Goal: Information Seeking & Learning: Understand process/instructions

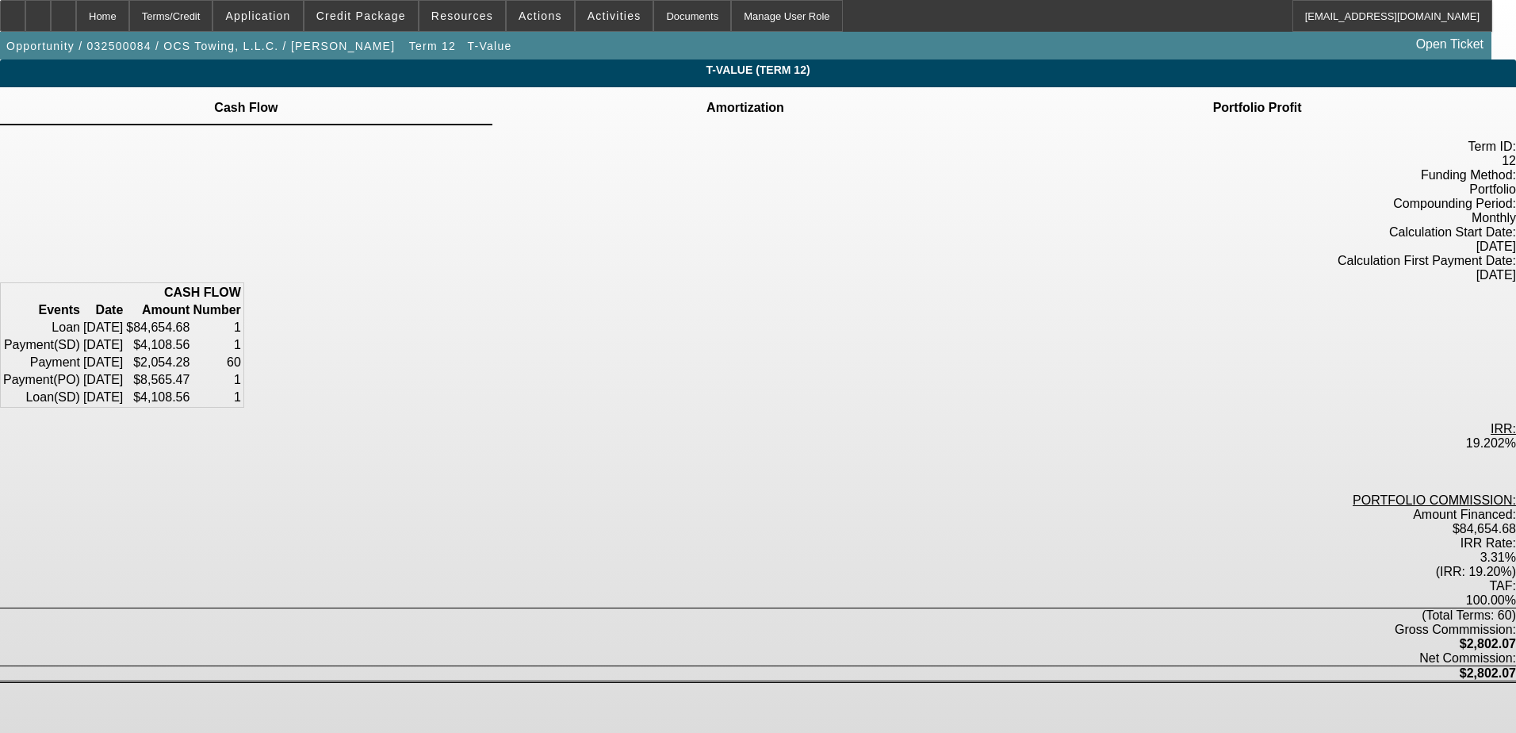
click at [790, 110] on div "Amortization" at bounding box center [745, 106] width 507 height 38
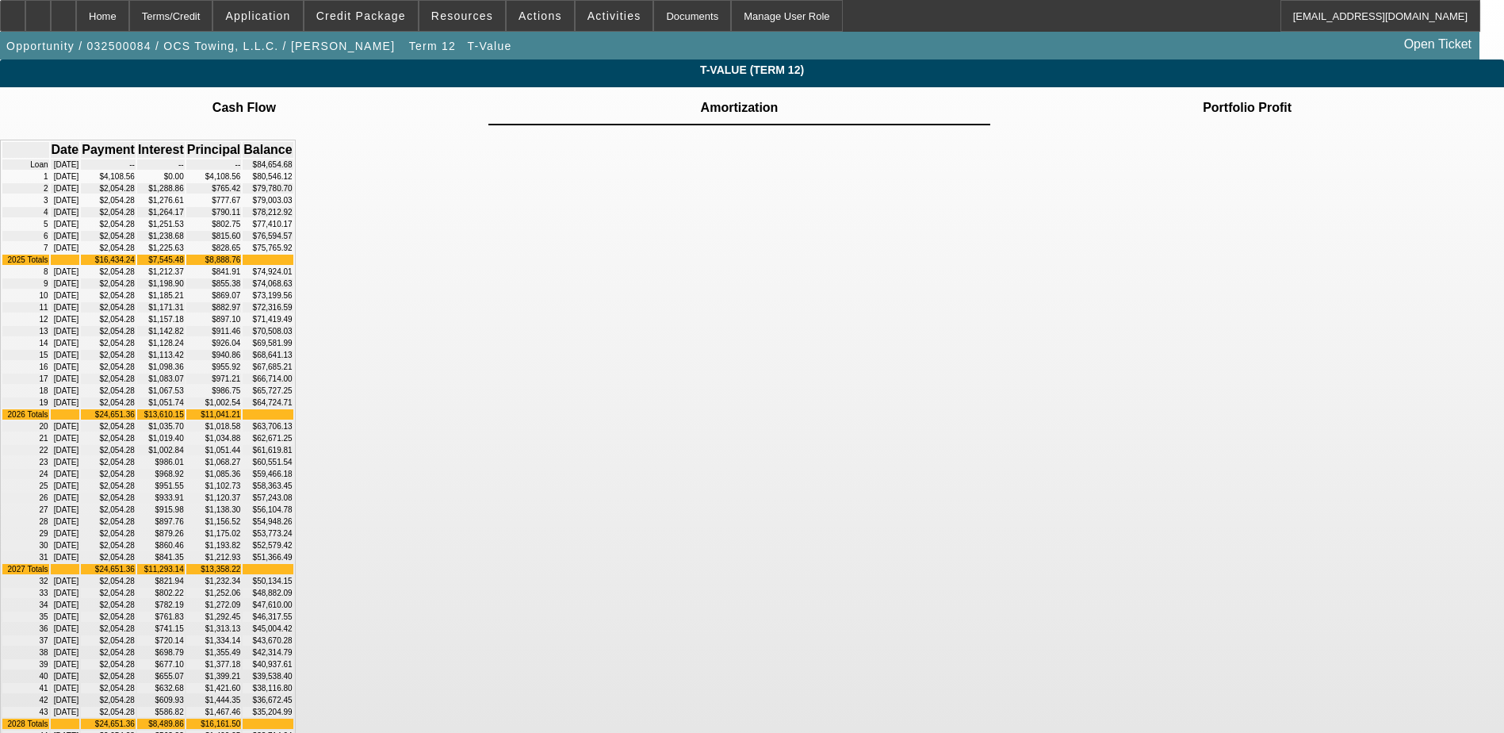
drag, startPoint x: 612, startPoint y: 259, endPoint x: 652, endPoint y: 260, distance: 39.7
click at [80, 217] on td "[DATE]" at bounding box center [65, 212] width 29 height 10
drag, startPoint x: 652, startPoint y: 260, endPoint x: 654, endPoint y: 272, distance: 12.1
click at [80, 229] on td "[DATE]" at bounding box center [65, 224] width 29 height 10
drag, startPoint x: 617, startPoint y: 277, endPoint x: 629, endPoint y: 277, distance: 11.9
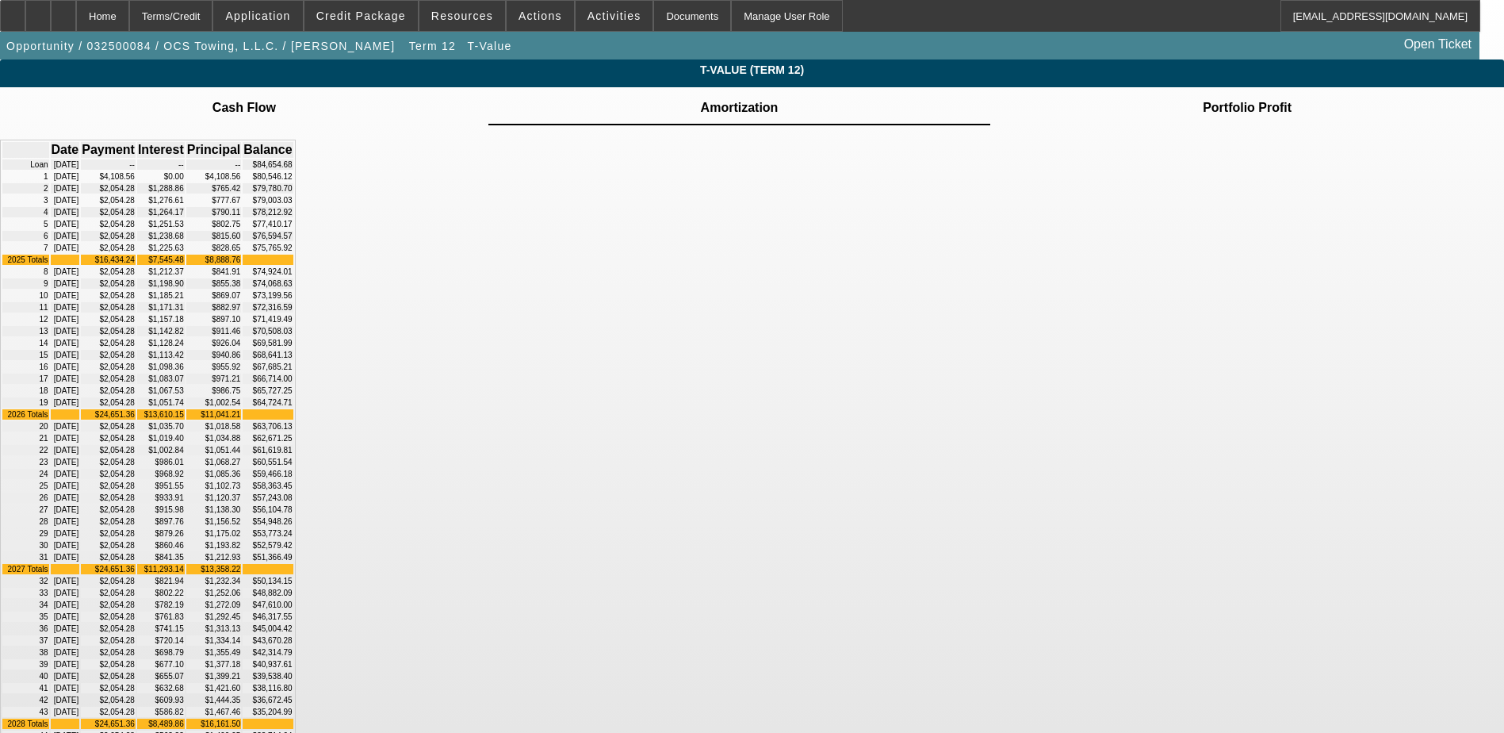
click at [80, 229] on td "[DATE]" at bounding box center [65, 224] width 29 height 10
drag, startPoint x: 933, startPoint y: 274, endPoint x: 982, endPoint y: 278, distance: 49.3
click at [293, 229] on td "$77,410.17" at bounding box center [268, 224] width 50 height 10
click at [127, 18] on div "Home" at bounding box center [102, 16] width 53 height 32
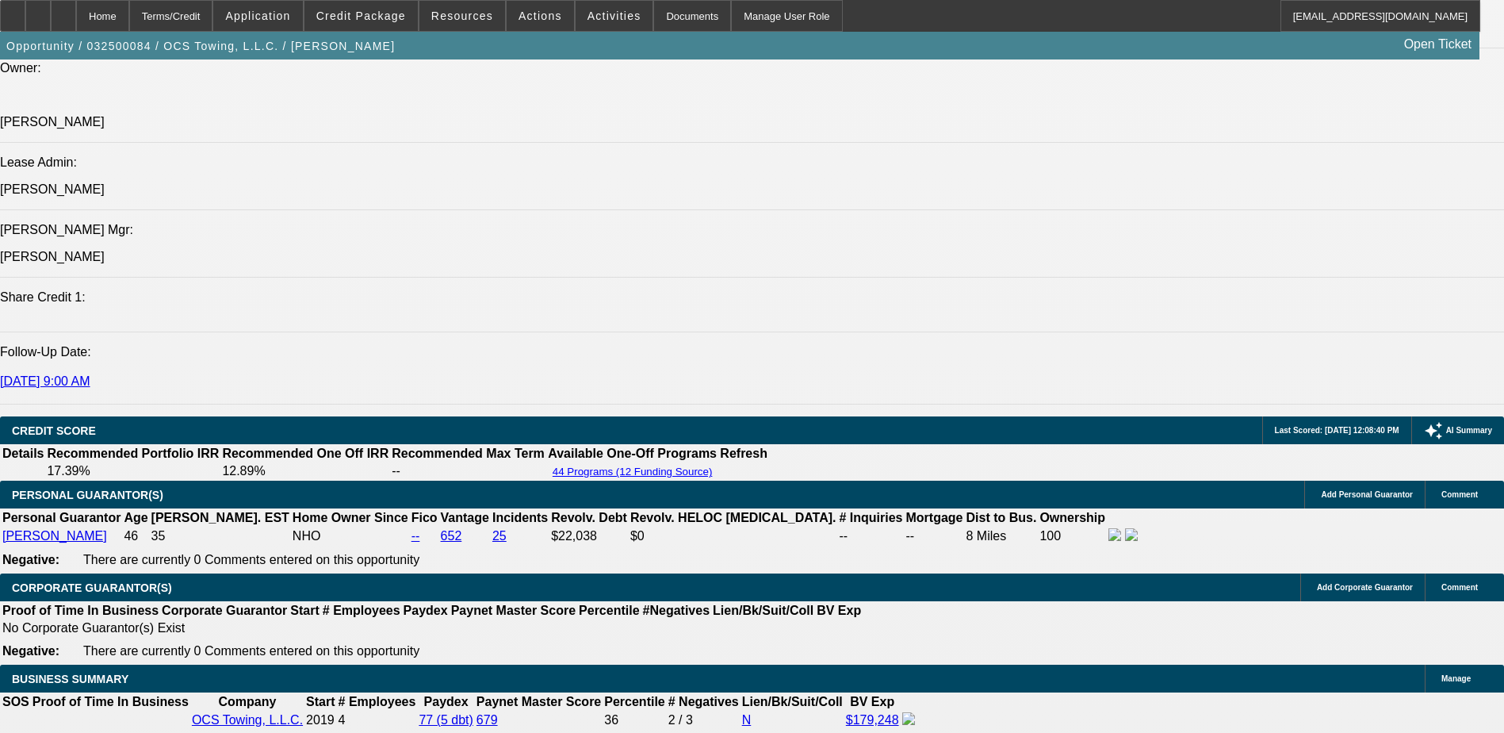
select select "0"
select select "2"
select select "0.1"
select select "0"
select select "2"
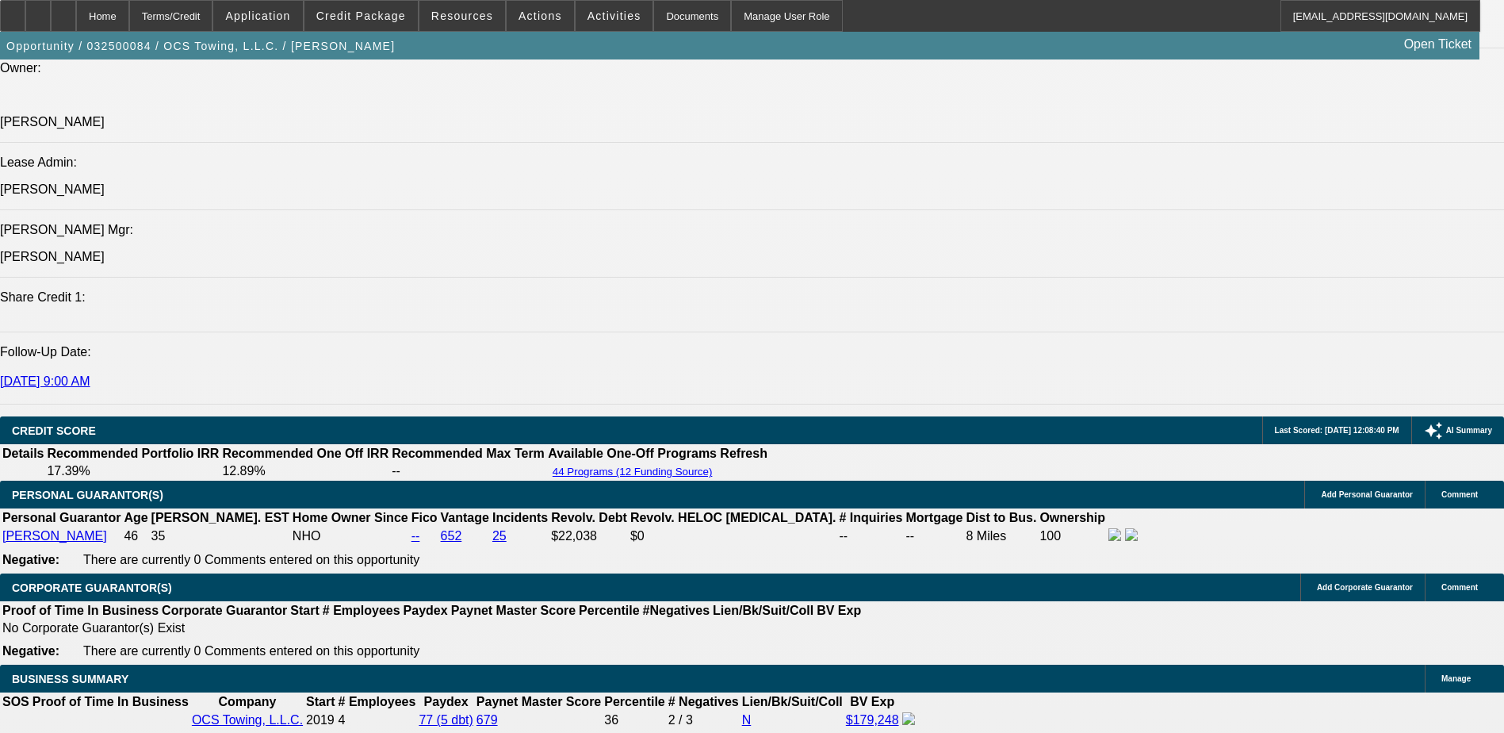
select select "0.1"
select select "0"
select select "2"
select select "0.1"
select select "0"
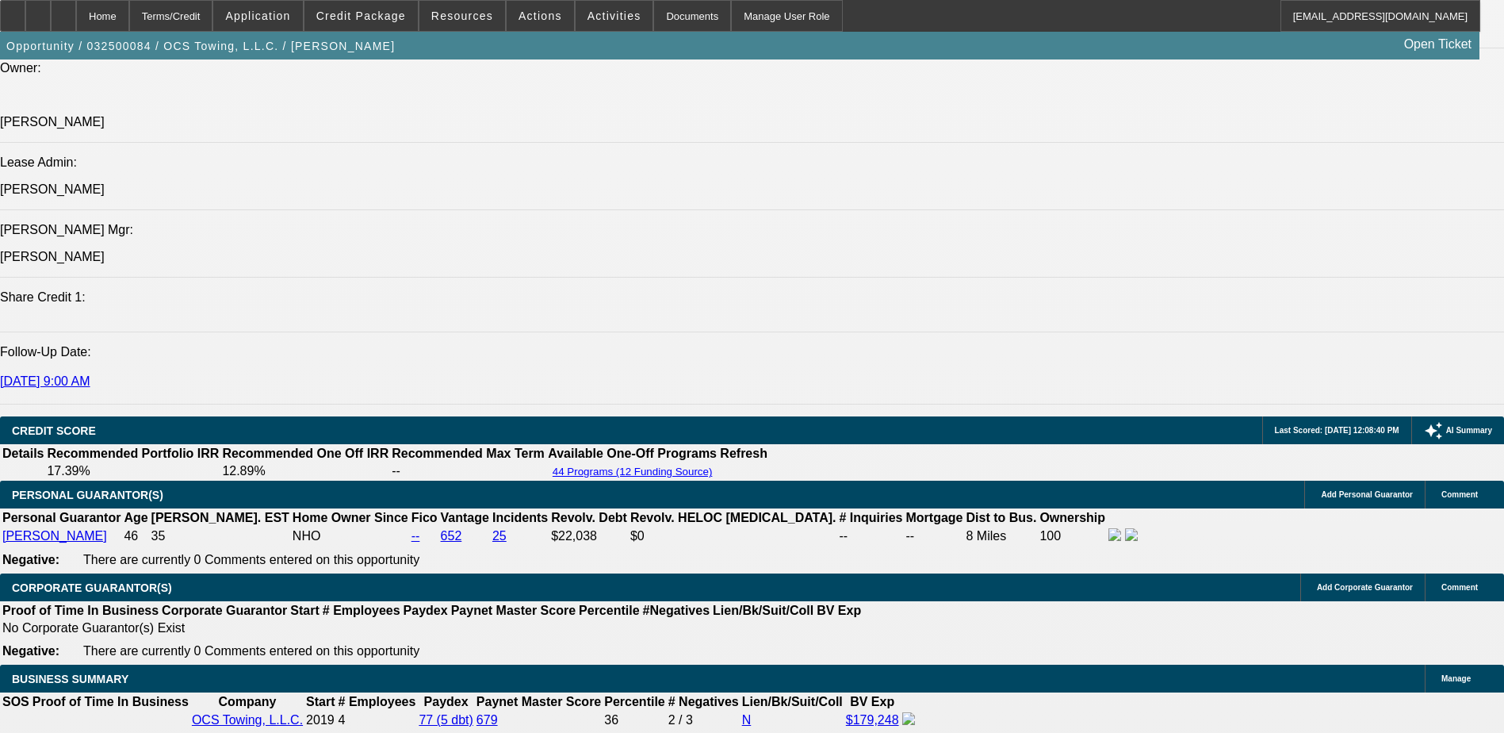
select select "0.1"
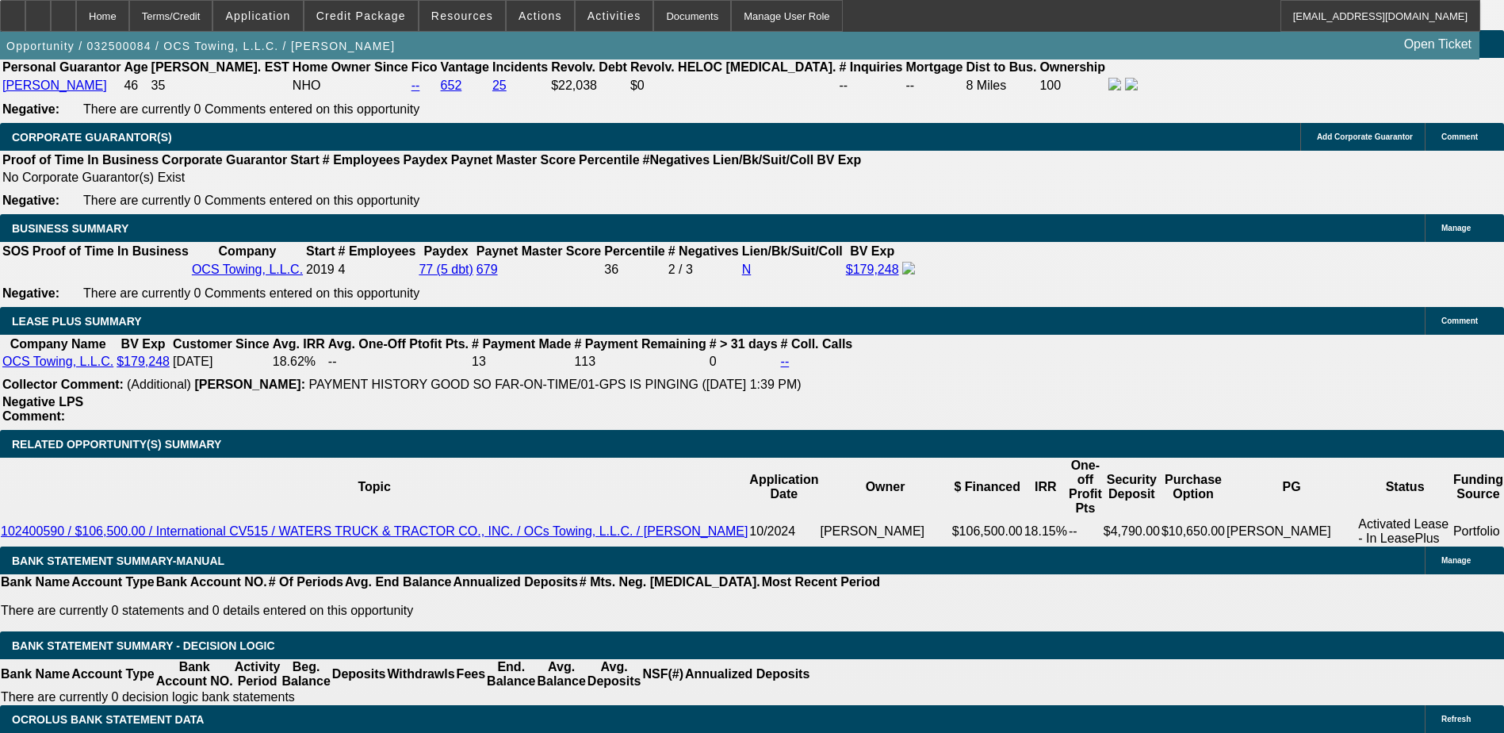
select select "1"
select select "2"
select select "4"
select select "1"
select select "2"
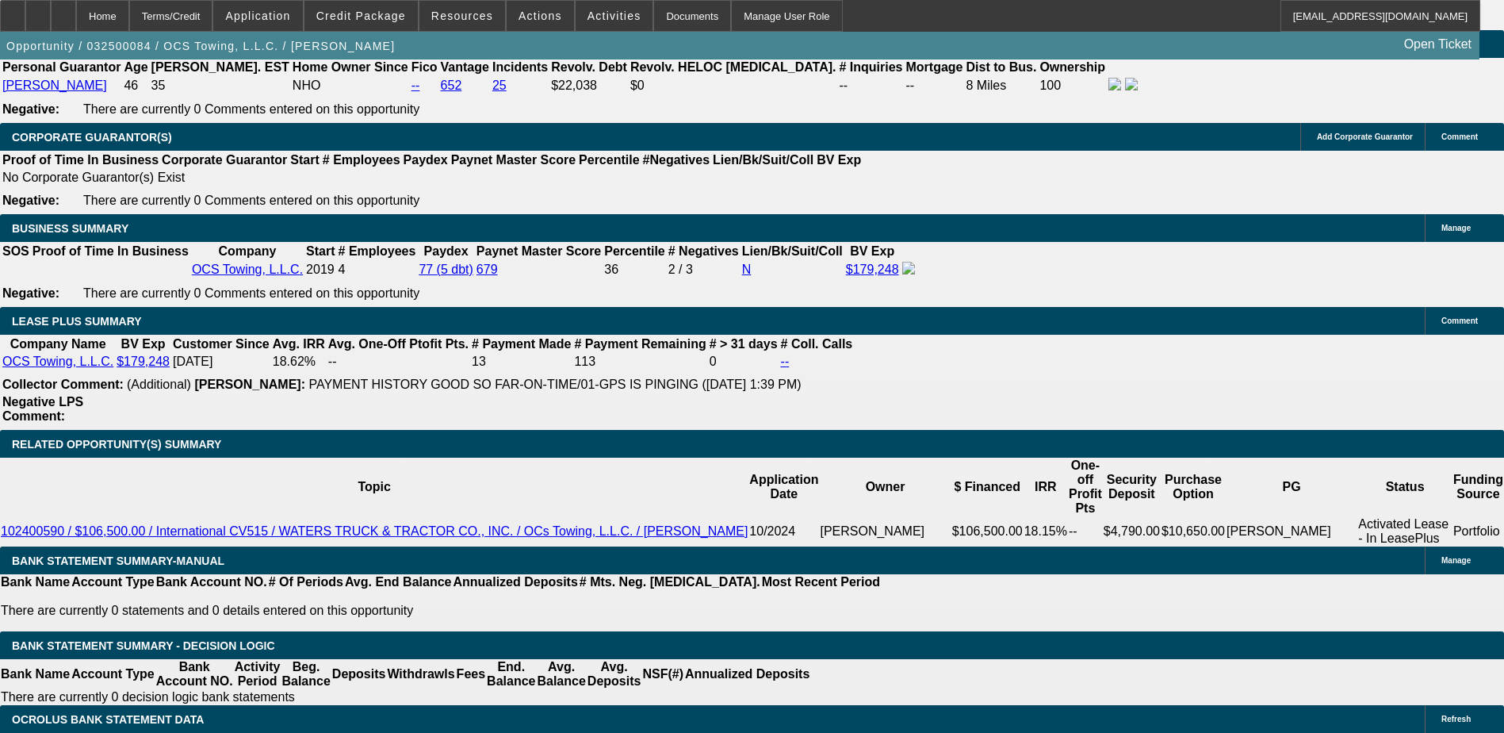
select select "4"
select select "1"
select select "2"
select select "4"
select select "1"
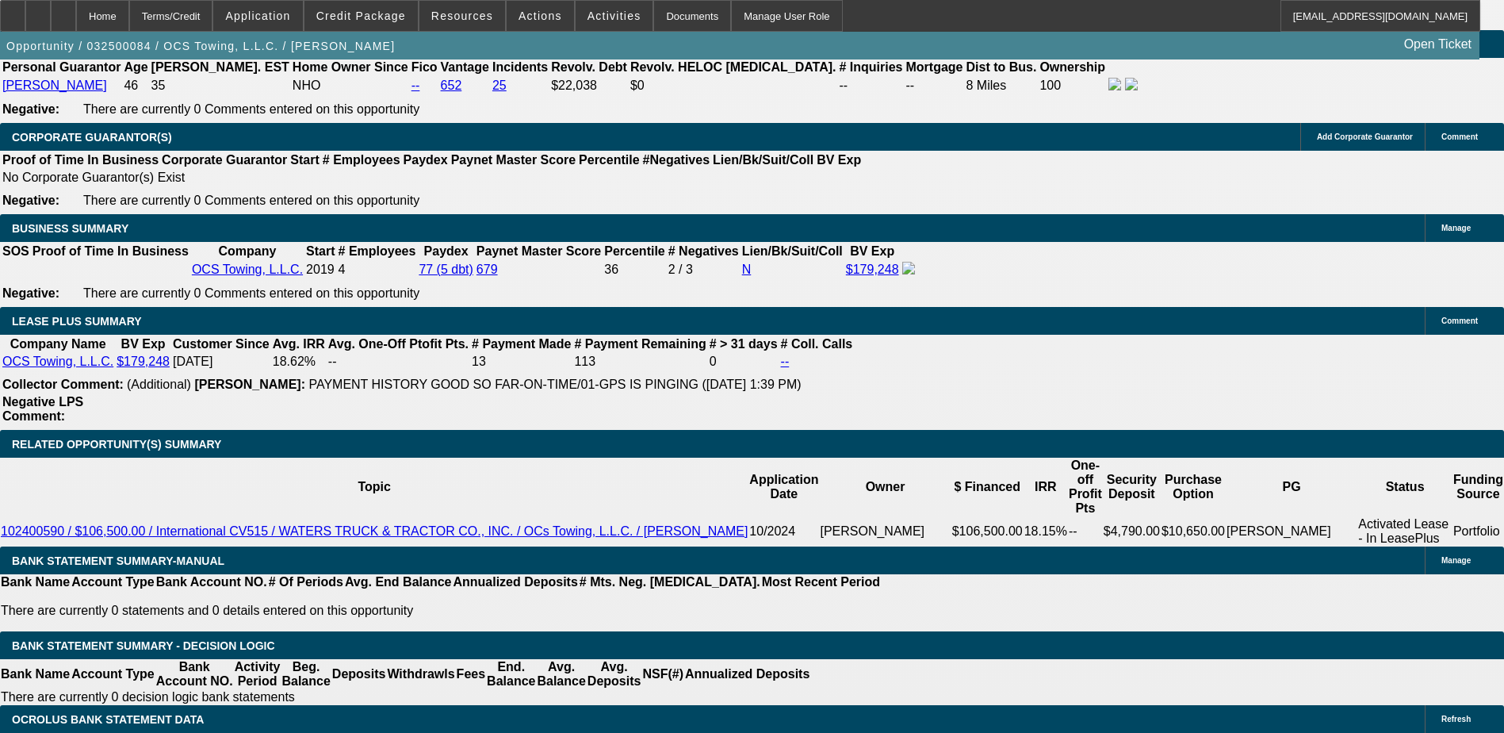
select select "2"
select select "4"
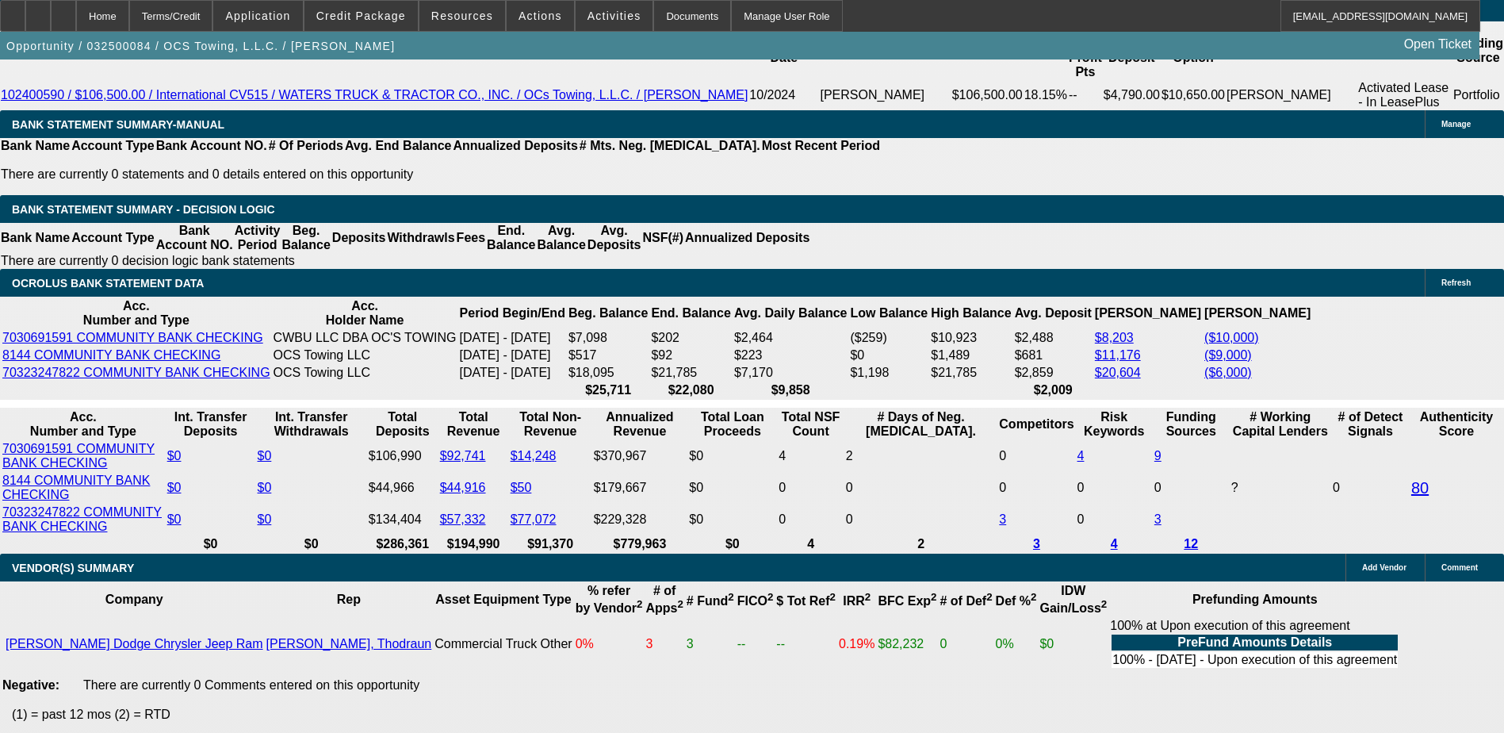
scroll to position [2946, 0]
